Goal: Find specific page/section: Find specific page/section

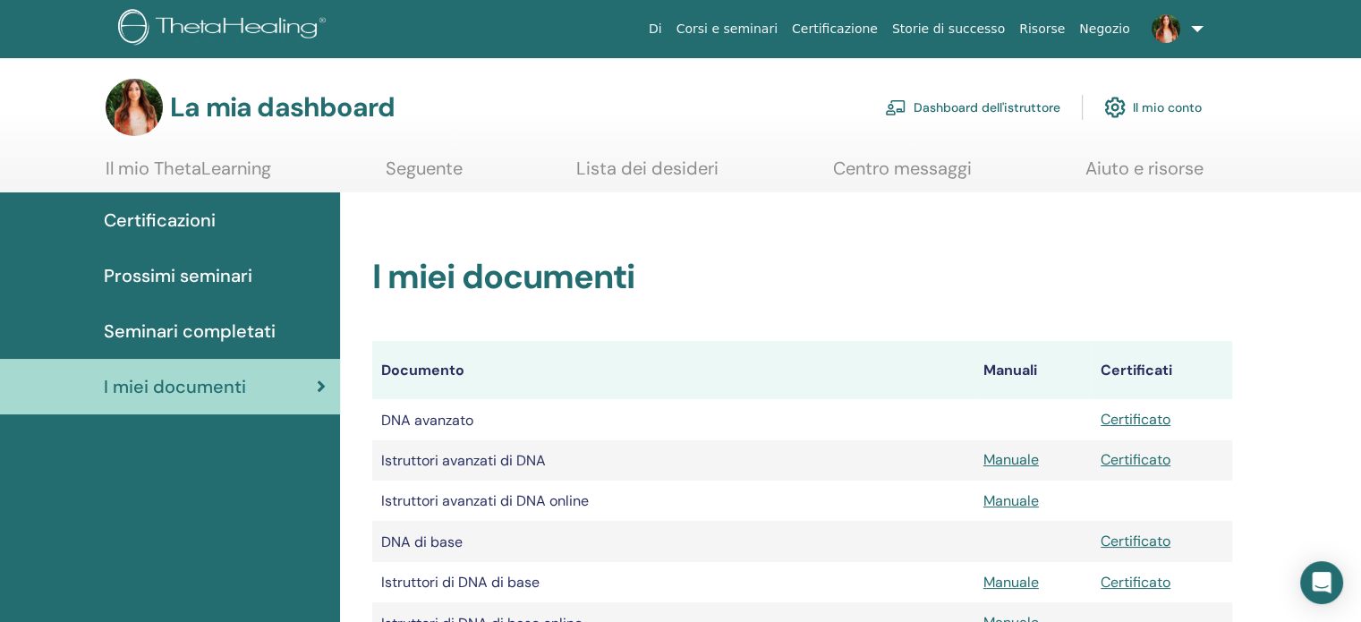
click at [192, 221] on font "Certificazioni" at bounding box center [160, 220] width 112 height 23
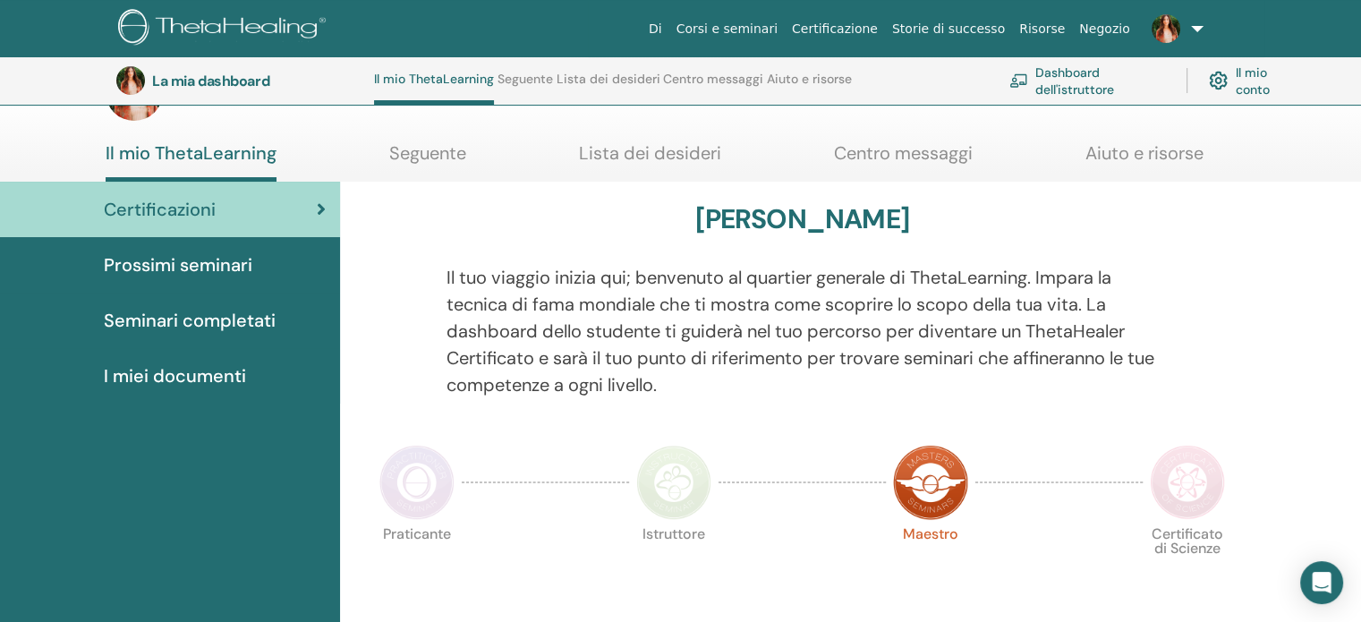
scroll to position [60, 0]
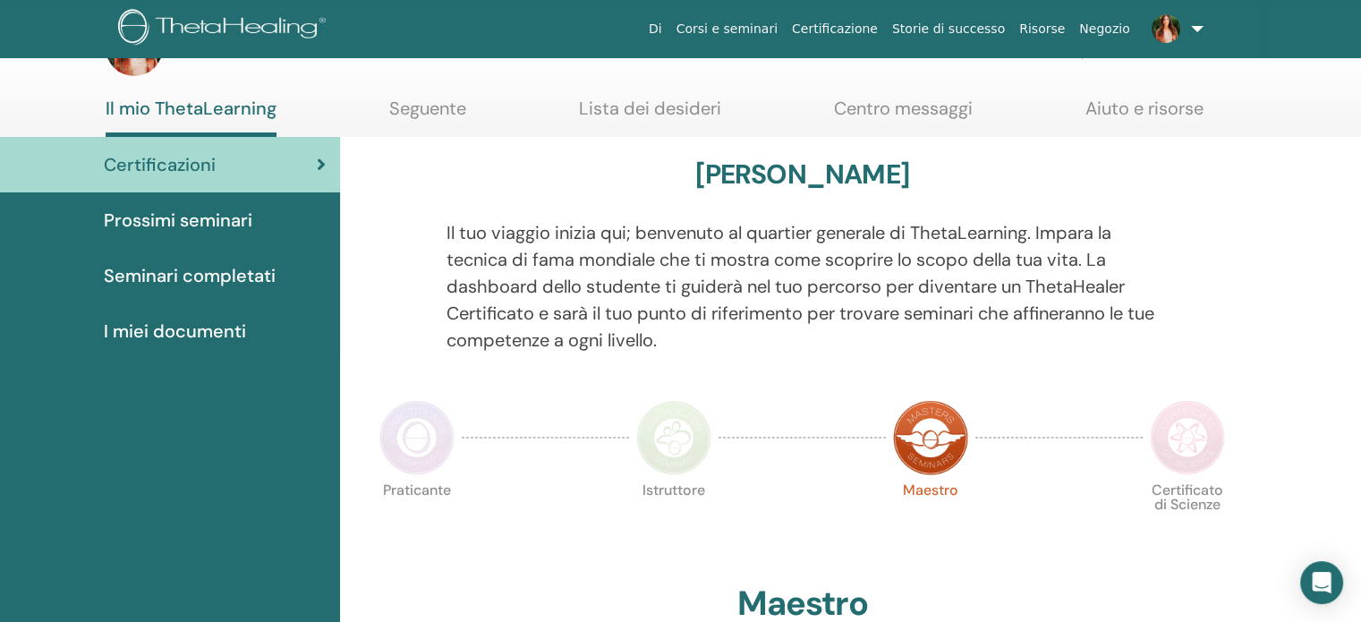
click at [205, 277] on font "Seminari completati" at bounding box center [190, 275] width 172 height 23
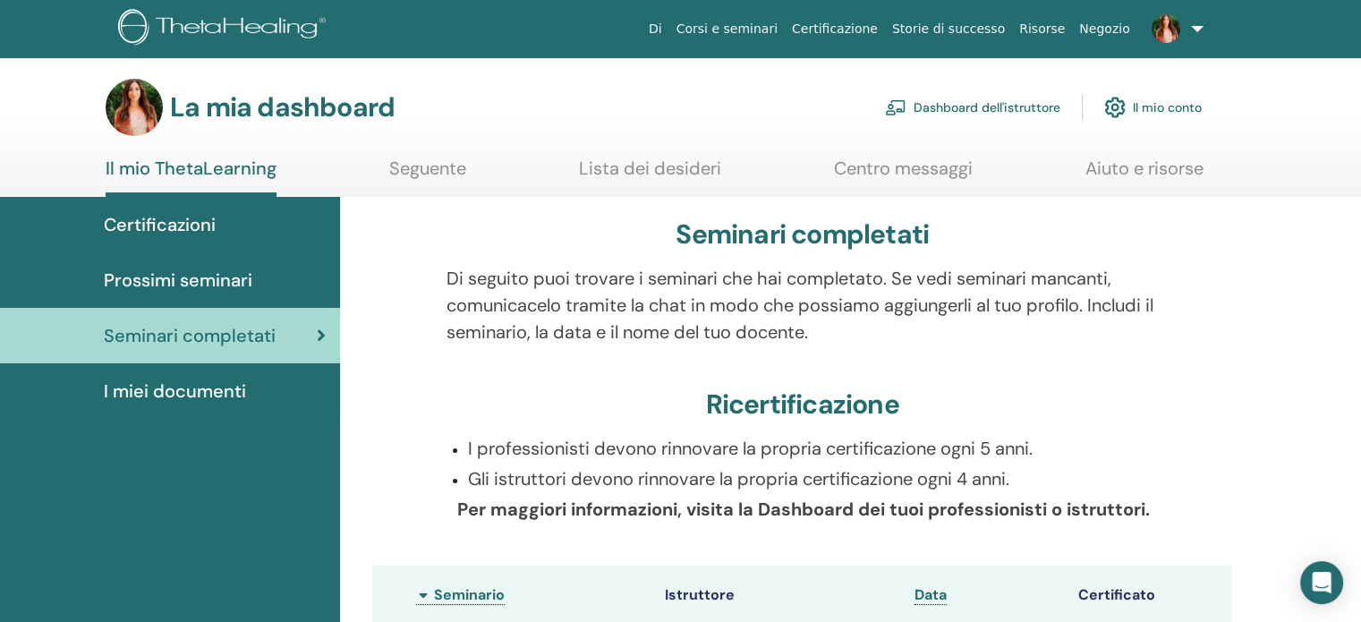
click at [226, 392] on font "I miei documenti" at bounding box center [175, 390] width 142 height 23
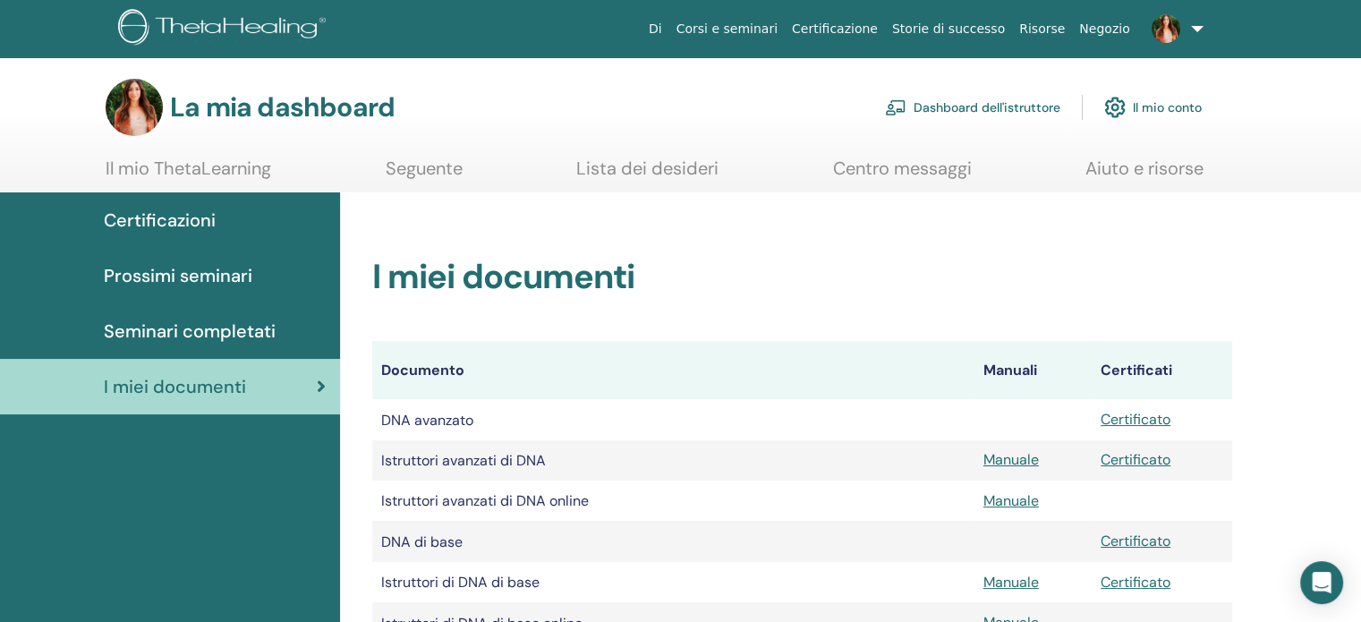
click at [992, 107] on font "Dashboard dell'istruttore" at bounding box center [987, 108] width 147 height 16
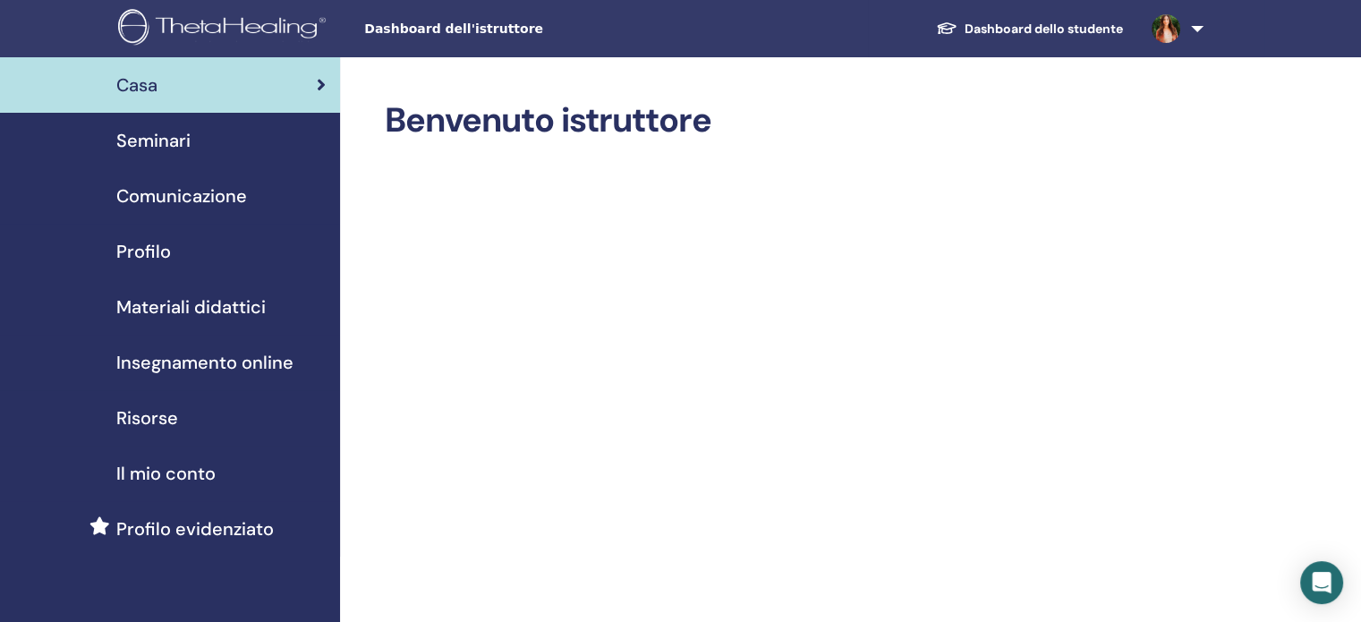
click at [182, 307] on font "Materiali didattici" at bounding box center [190, 306] width 149 height 23
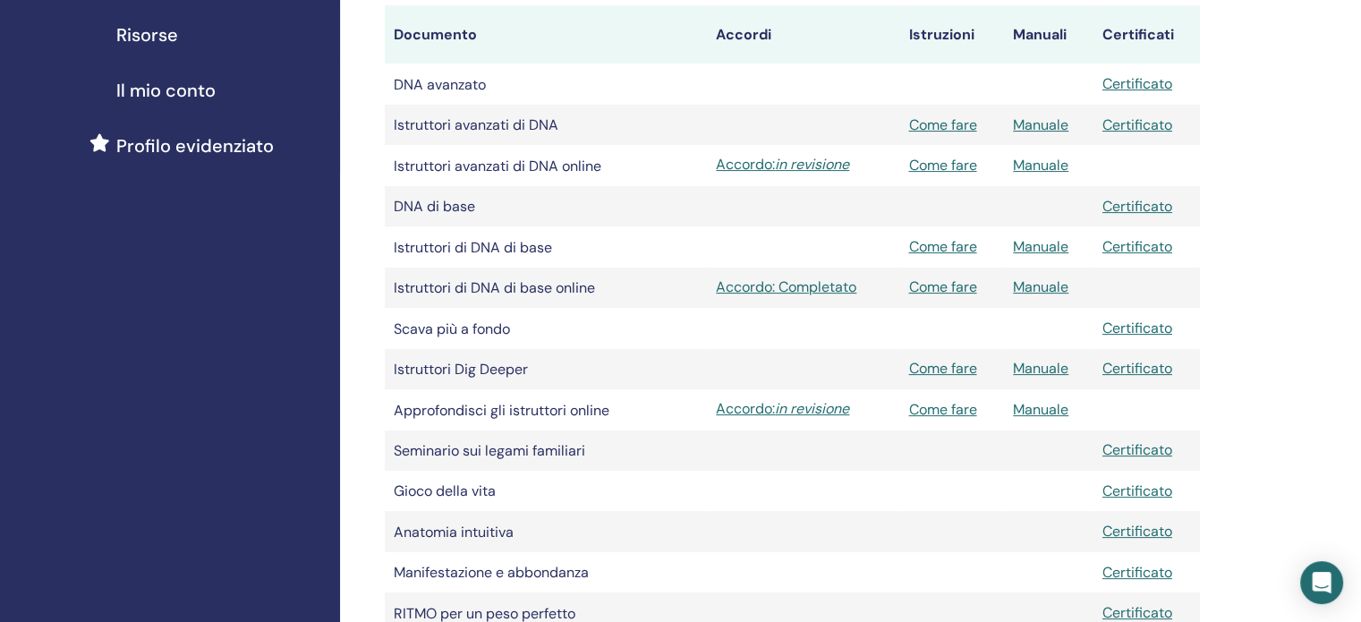
scroll to position [372, 0]
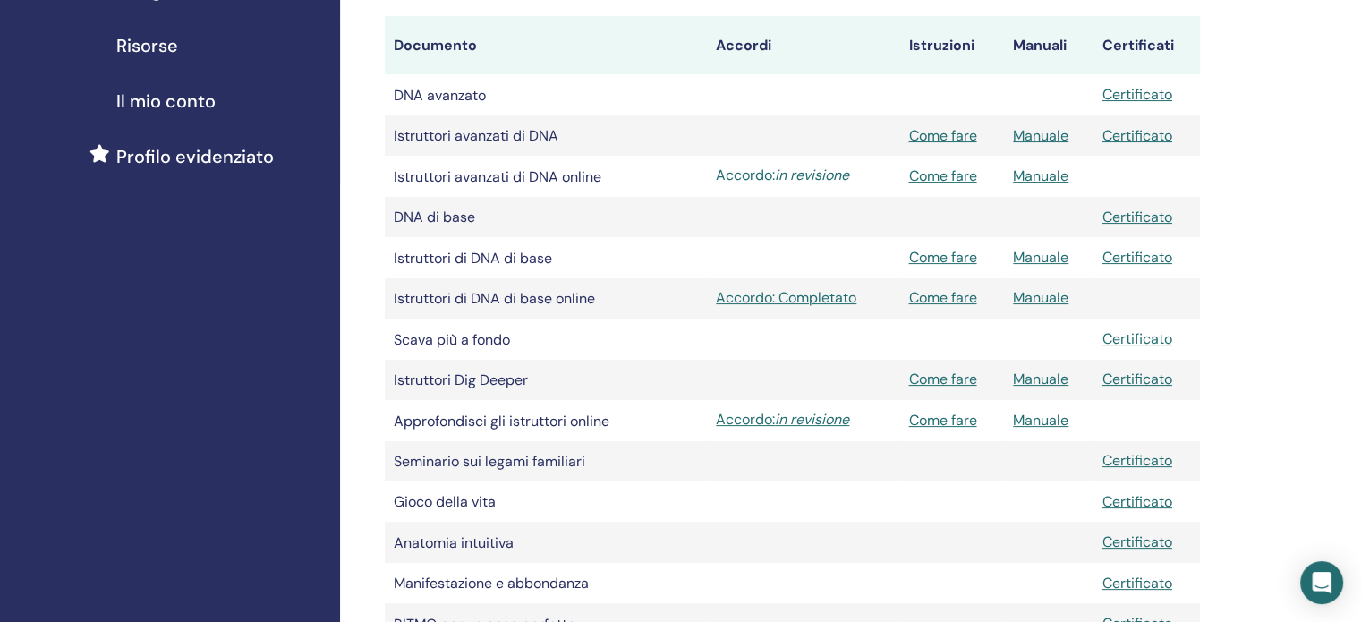
click at [774, 184] on font "Accordo:" at bounding box center [745, 175] width 59 height 19
